Goal: Information Seeking & Learning: Check status

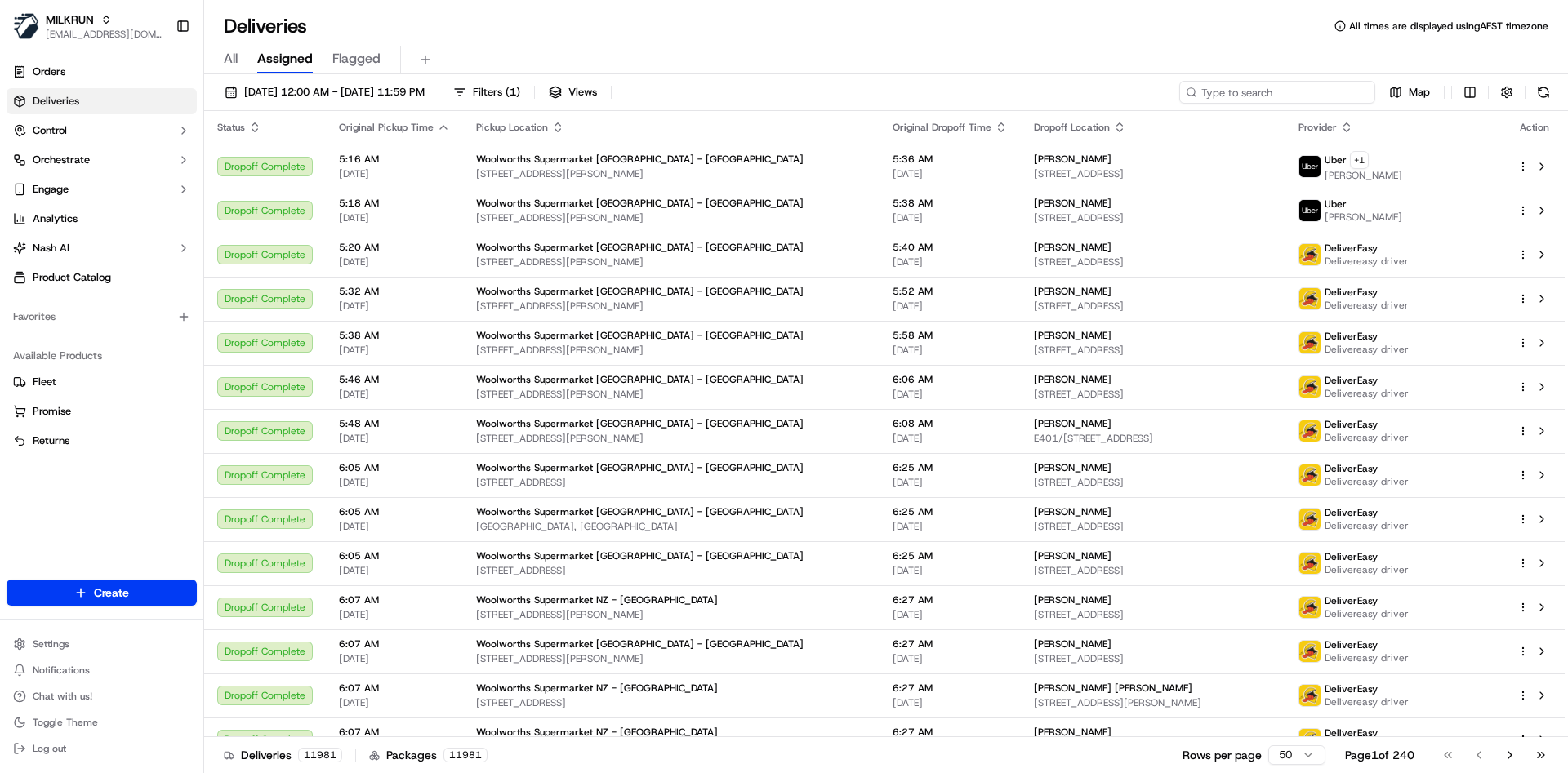
click at [1269, 88] on input at bounding box center [1278, 93] width 196 height 23
paste input "59ef6783-dde2-4e71-9362-ea9dd505a93d"
type input "59ef6783-dde2-4e71-9362-ea9dd505a93d"
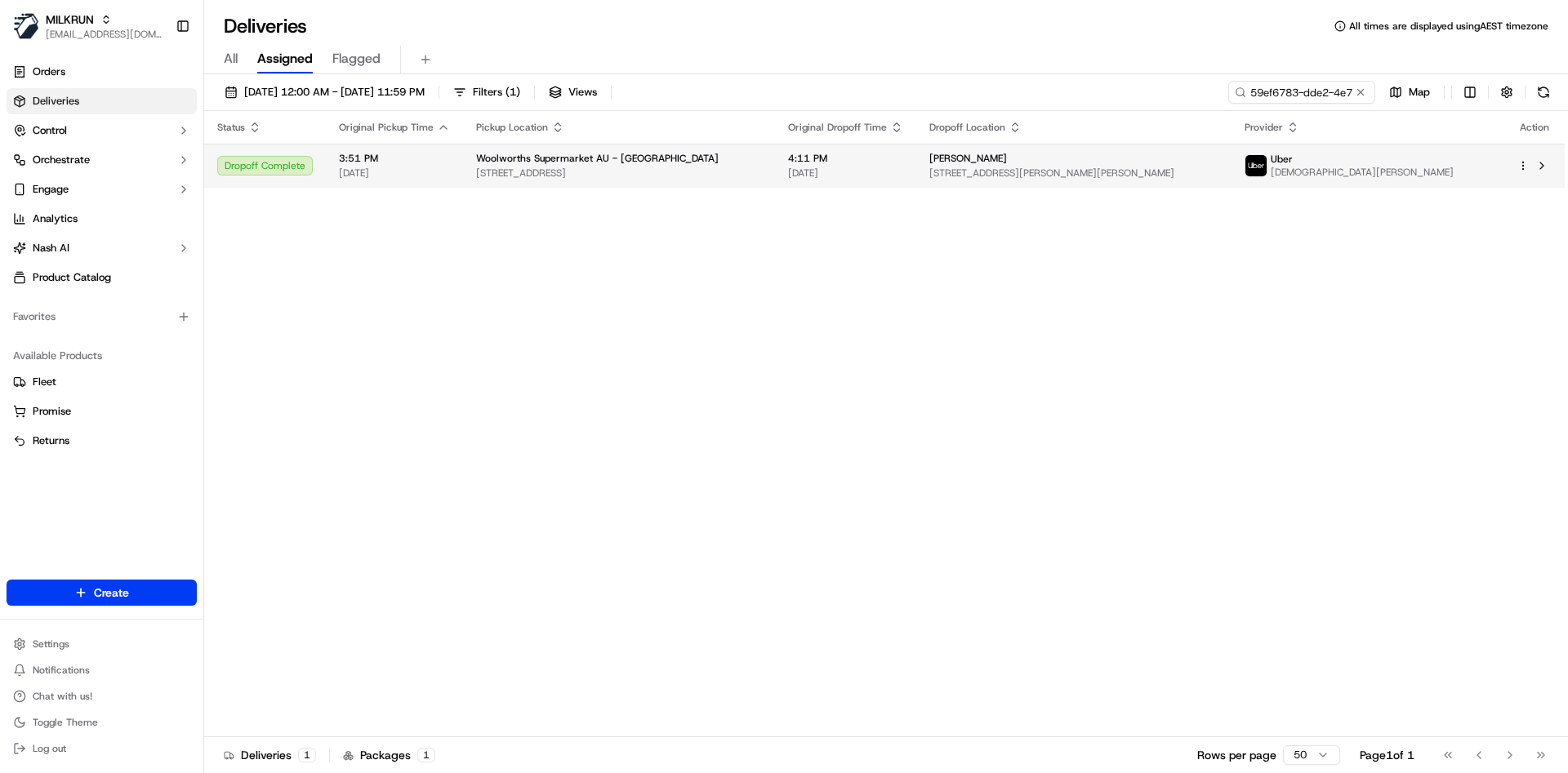
click at [1007, 164] on span "[PERSON_NAME]" at bounding box center [968, 159] width 77 height 14
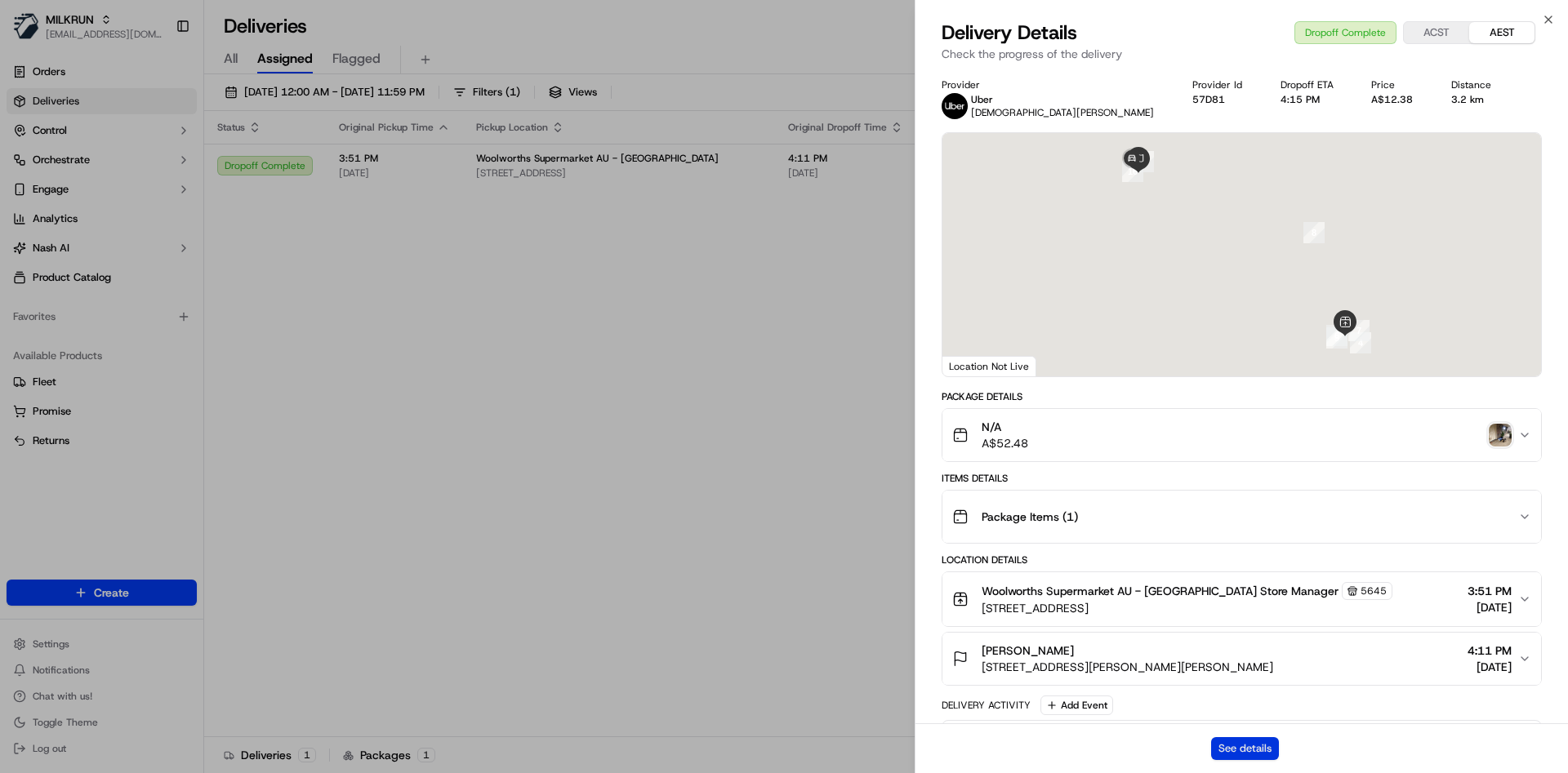
click at [1241, 751] on button "See details" at bounding box center [1245, 749] width 68 height 23
